Goal: Task Accomplishment & Management: Manage account settings

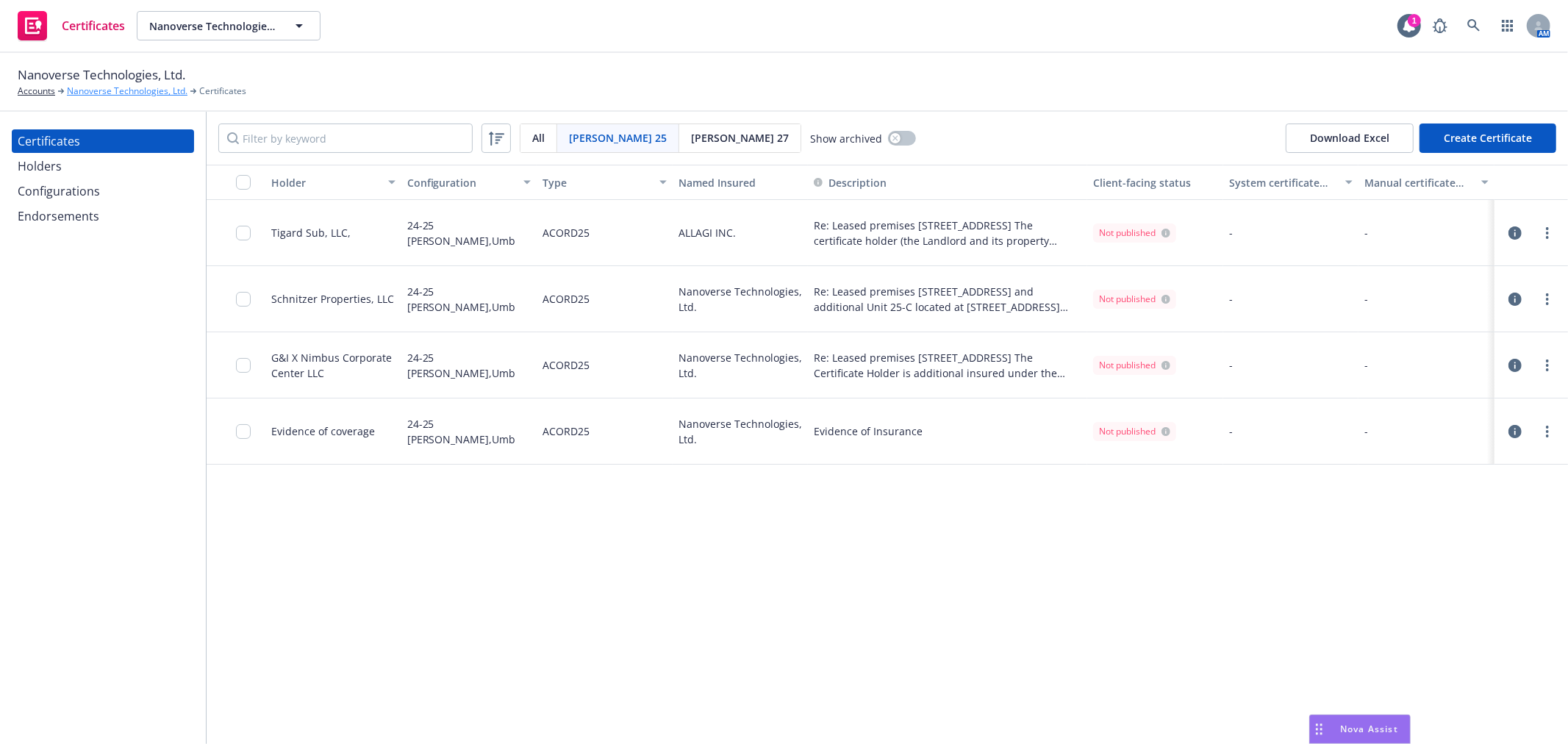
click at [131, 96] on link "Nanoverse Technologies, Ltd." at bounding box center [127, 91] width 120 height 13
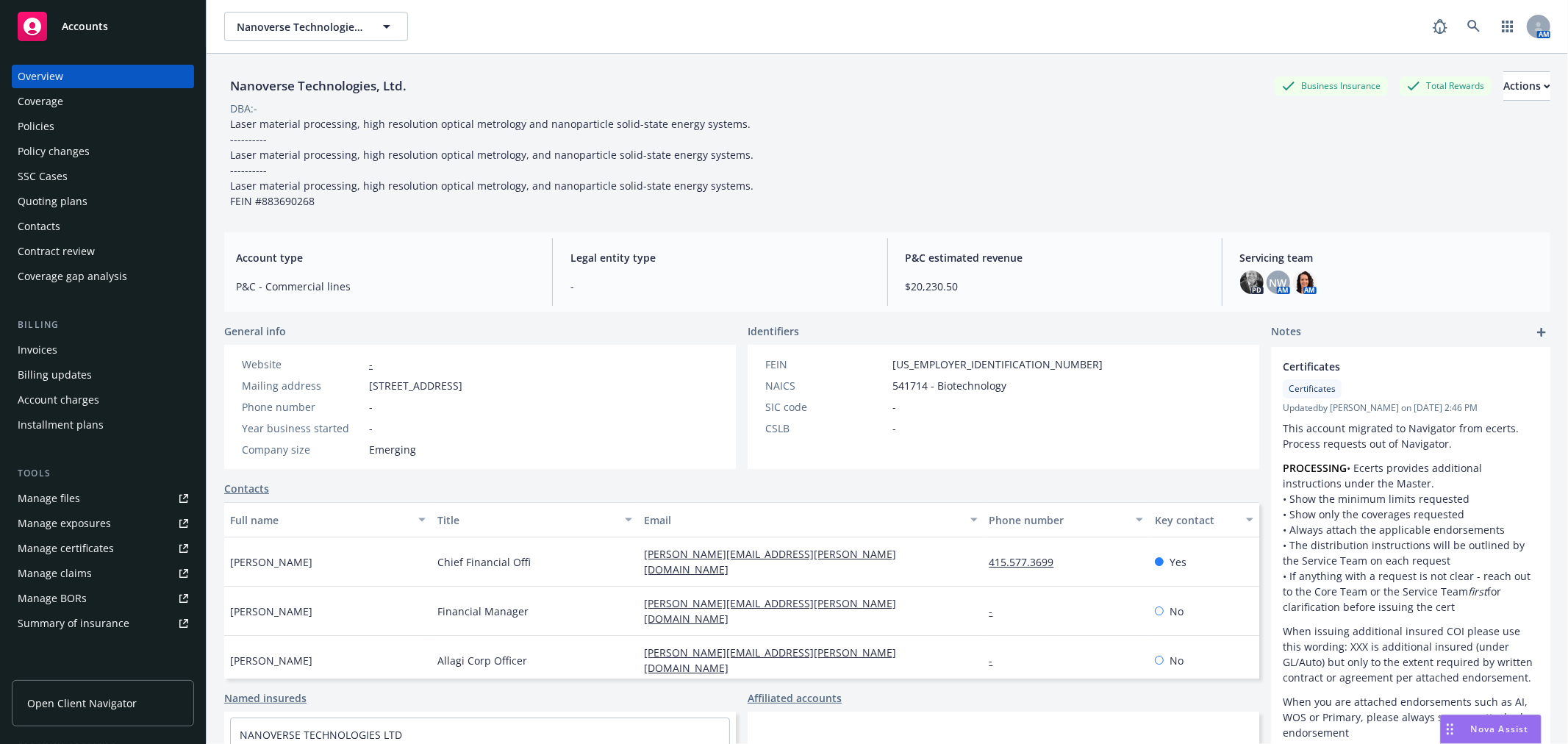
click at [108, 123] on div "Policies" at bounding box center [102, 127] width 170 height 24
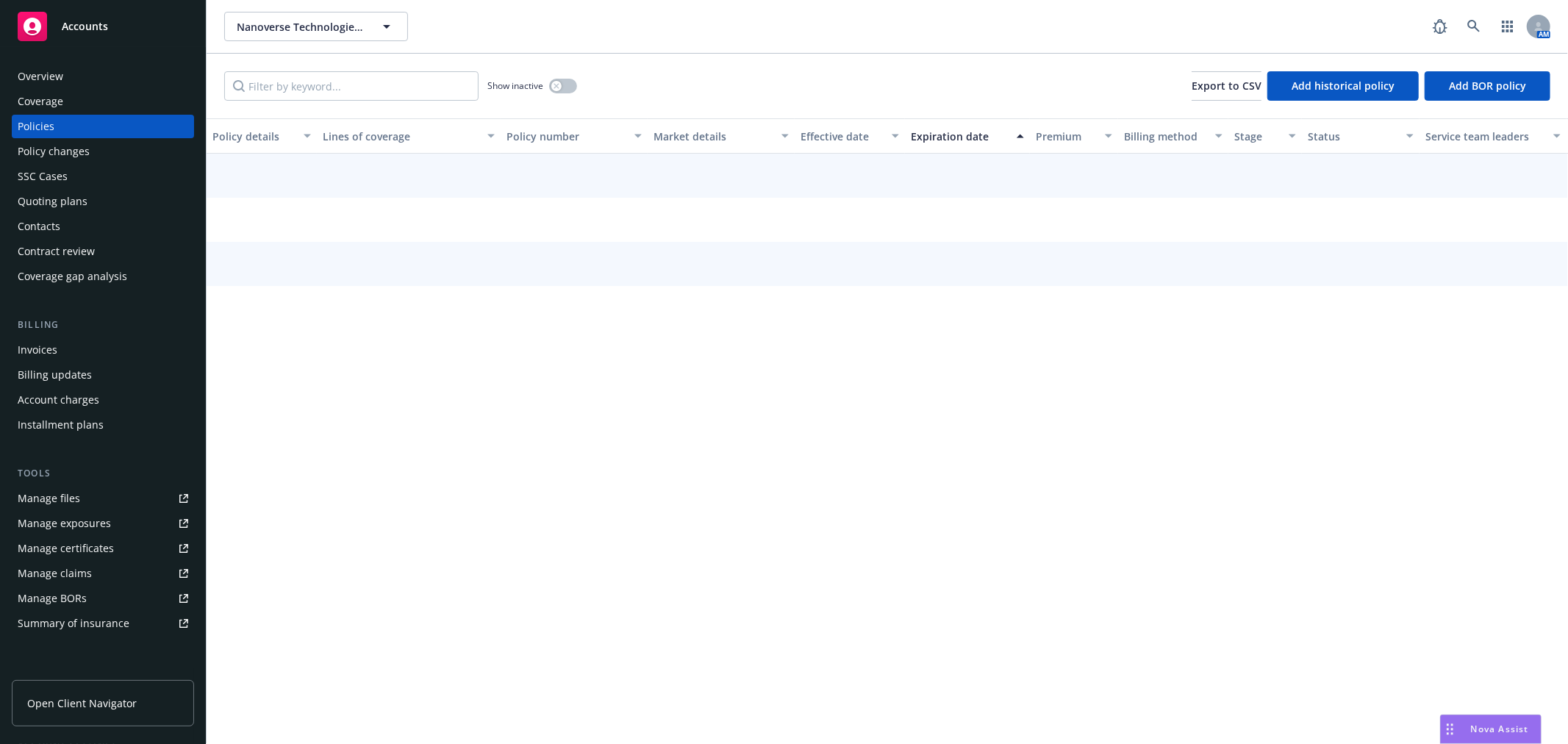
click at [101, 82] on div "Overview" at bounding box center [102, 77] width 170 height 24
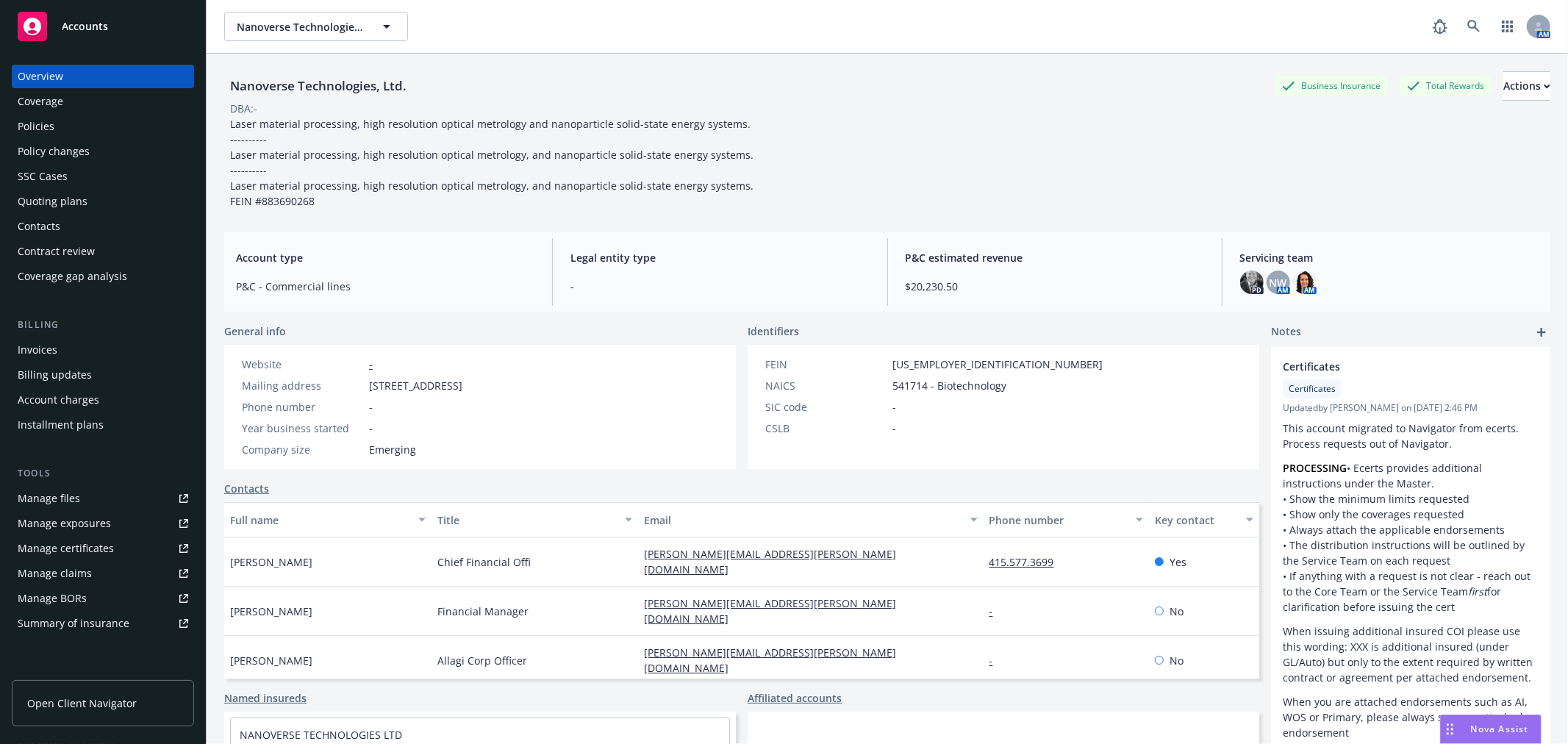
click at [94, 112] on div "Coverage" at bounding box center [102, 101] width 170 height 24
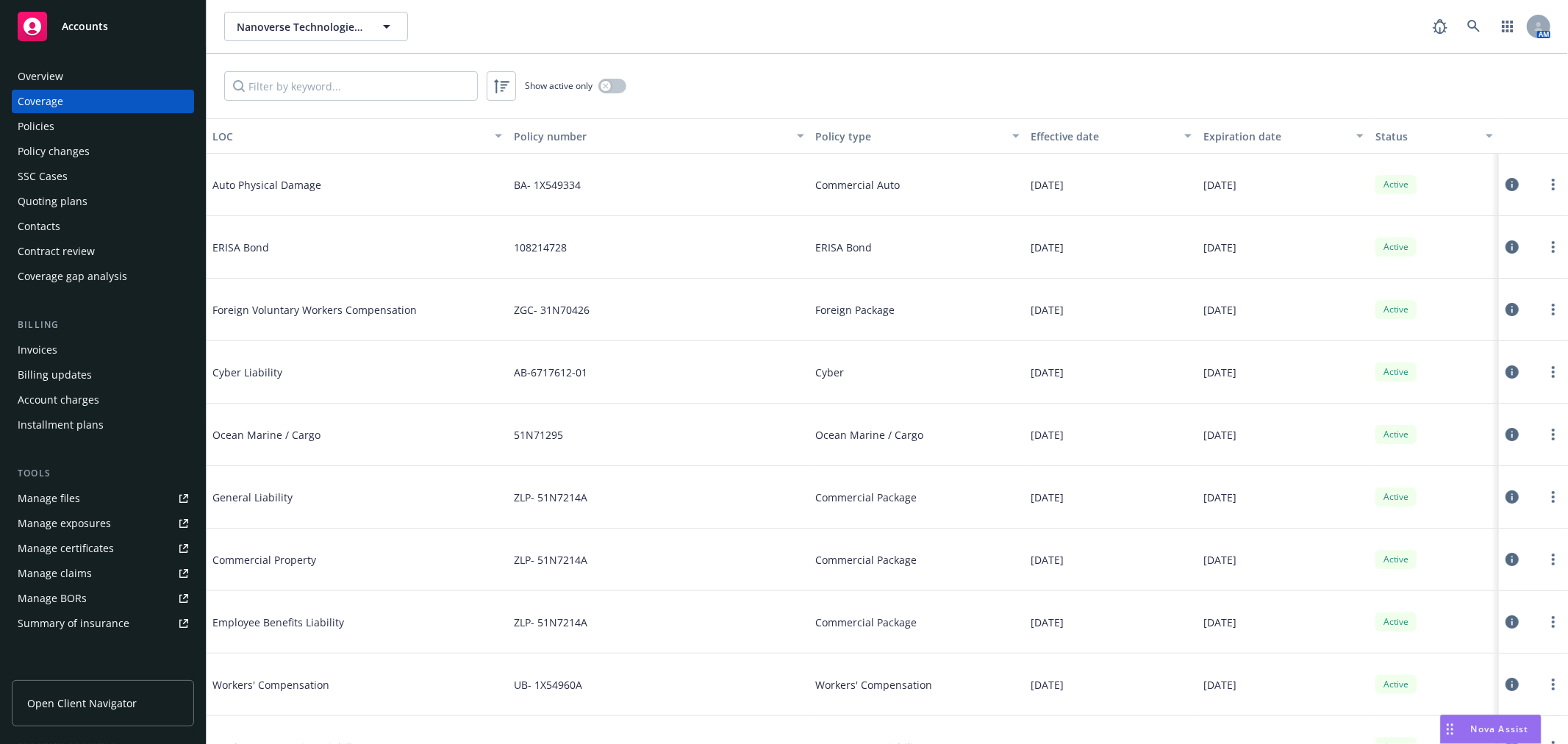
click at [93, 121] on div "Policies" at bounding box center [102, 127] width 170 height 24
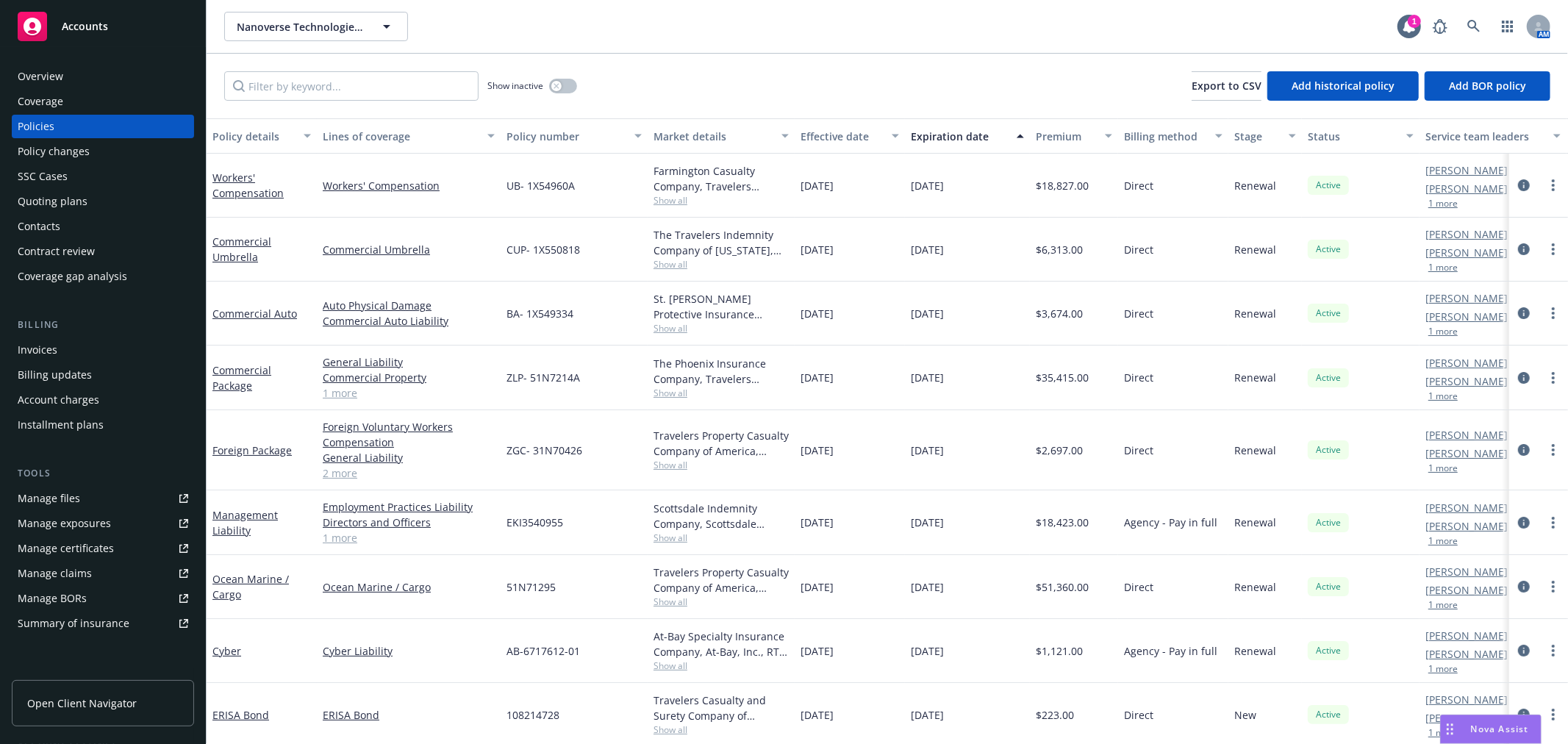
click at [116, 495] on link "Manage files" at bounding box center [103, 499] width 182 height 24
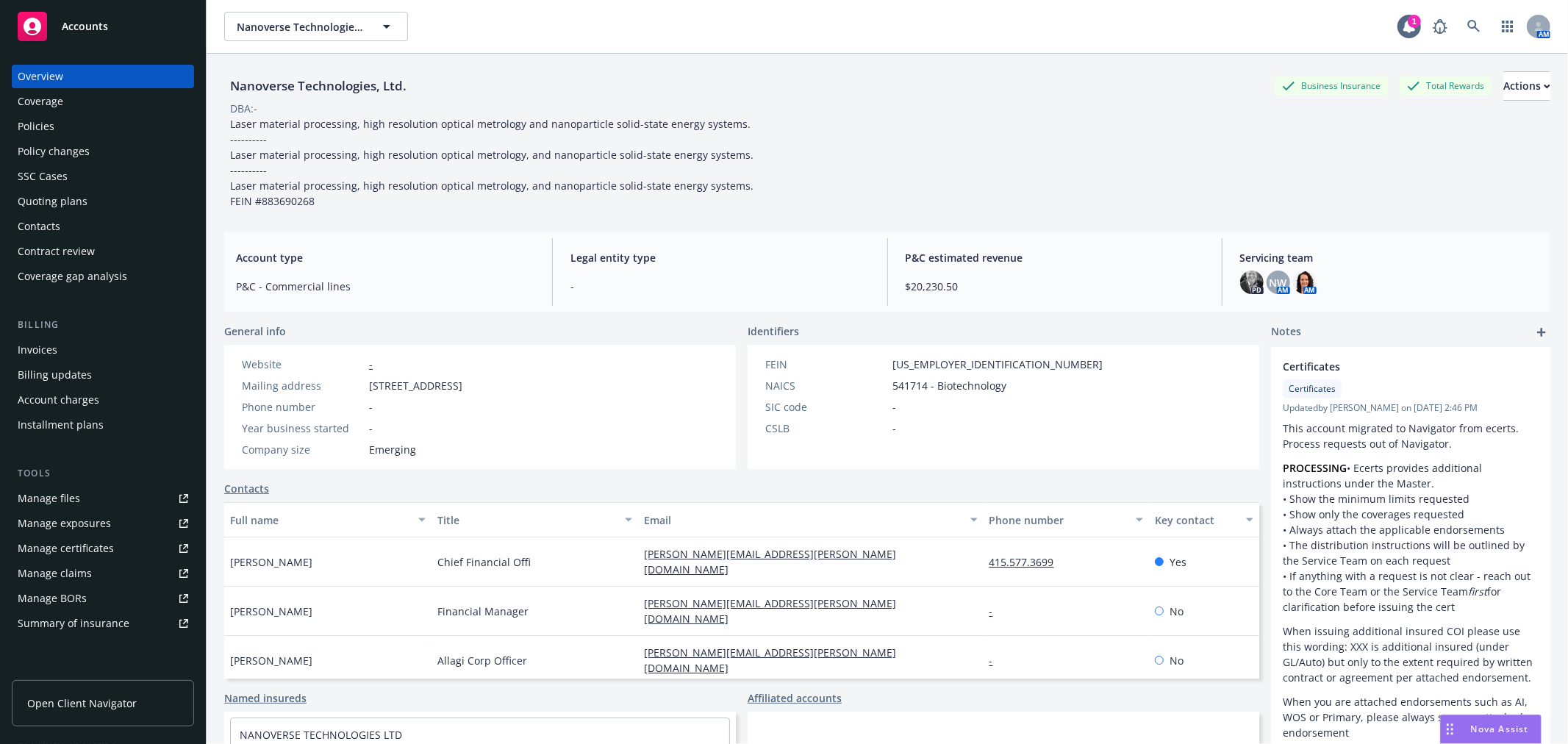
click at [86, 123] on div "Policies" at bounding box center [102, 127] width 170 height 24
